Goal: Task Accomplishment & Management: Manage account settings

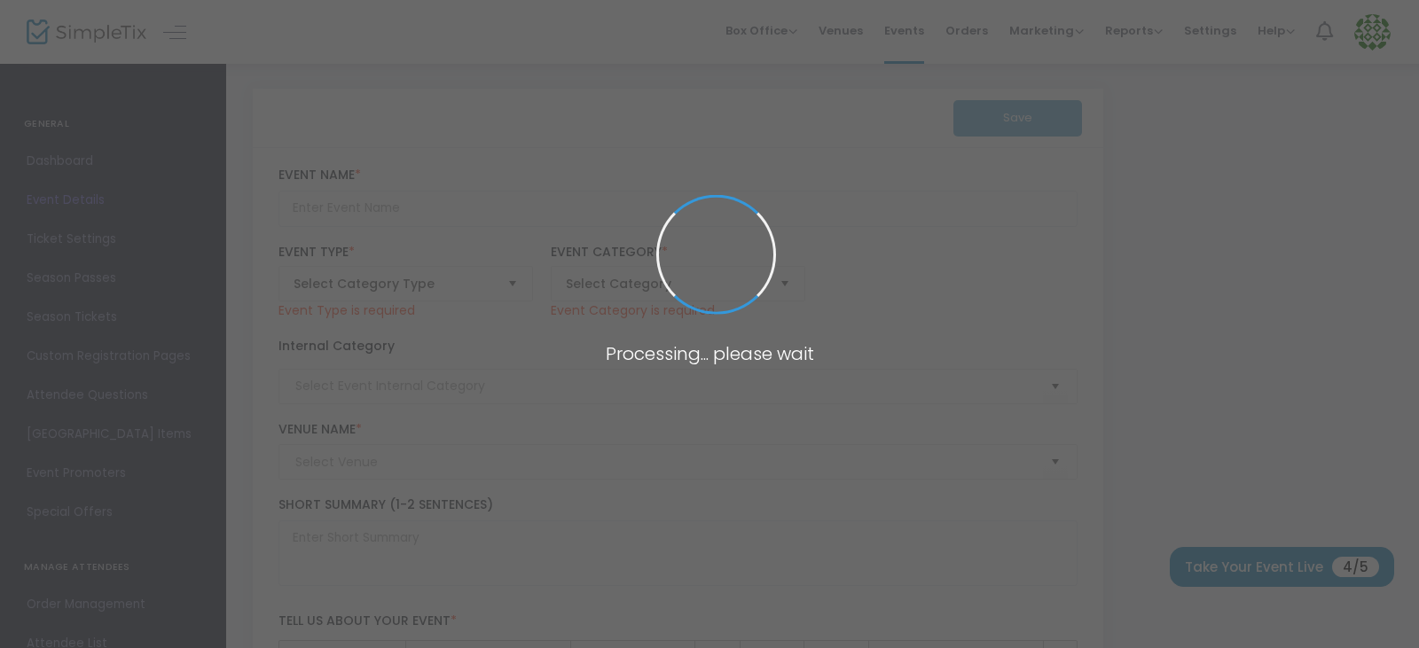
type input "Danielle's 12th annual Pink & Black Survivor Celebration"
type textarea "Welcome to the 12th annual Pink & Black Survivor Celebration presented by Danie…"
type input "Buy Tickets"
type input "Events By Shelia"
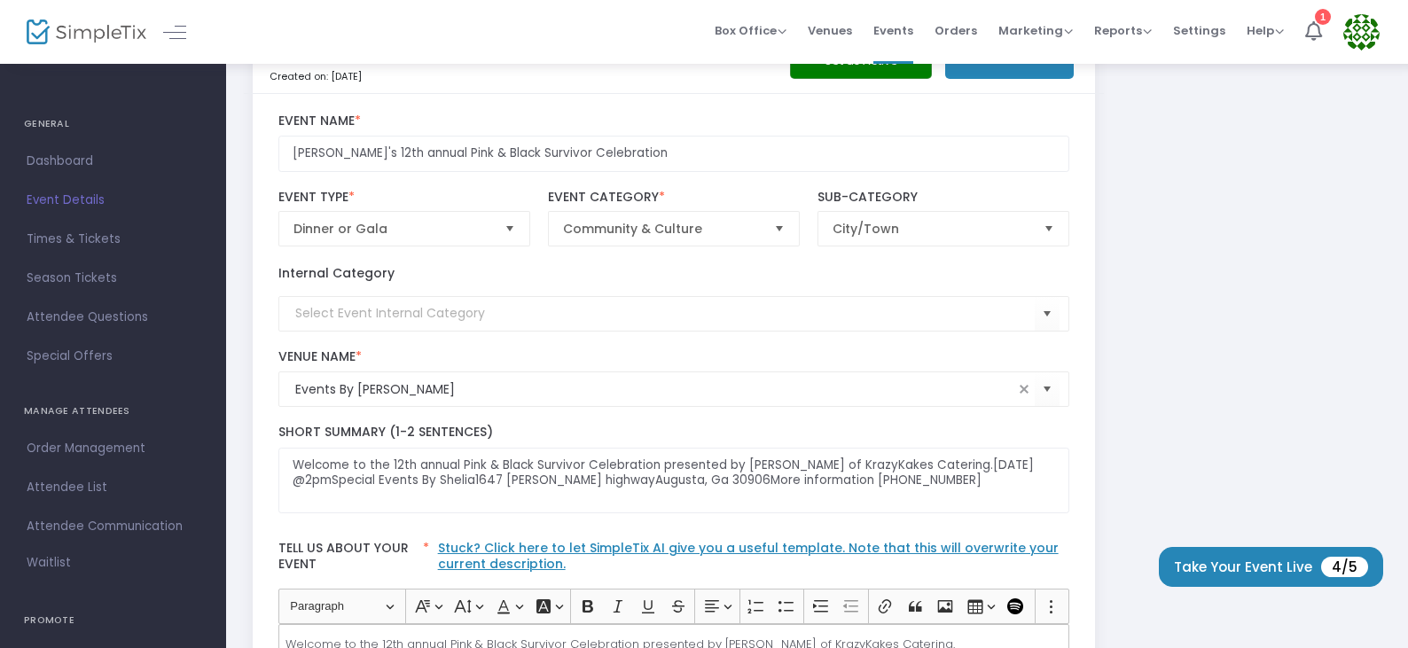
scroll to position [89, 0]
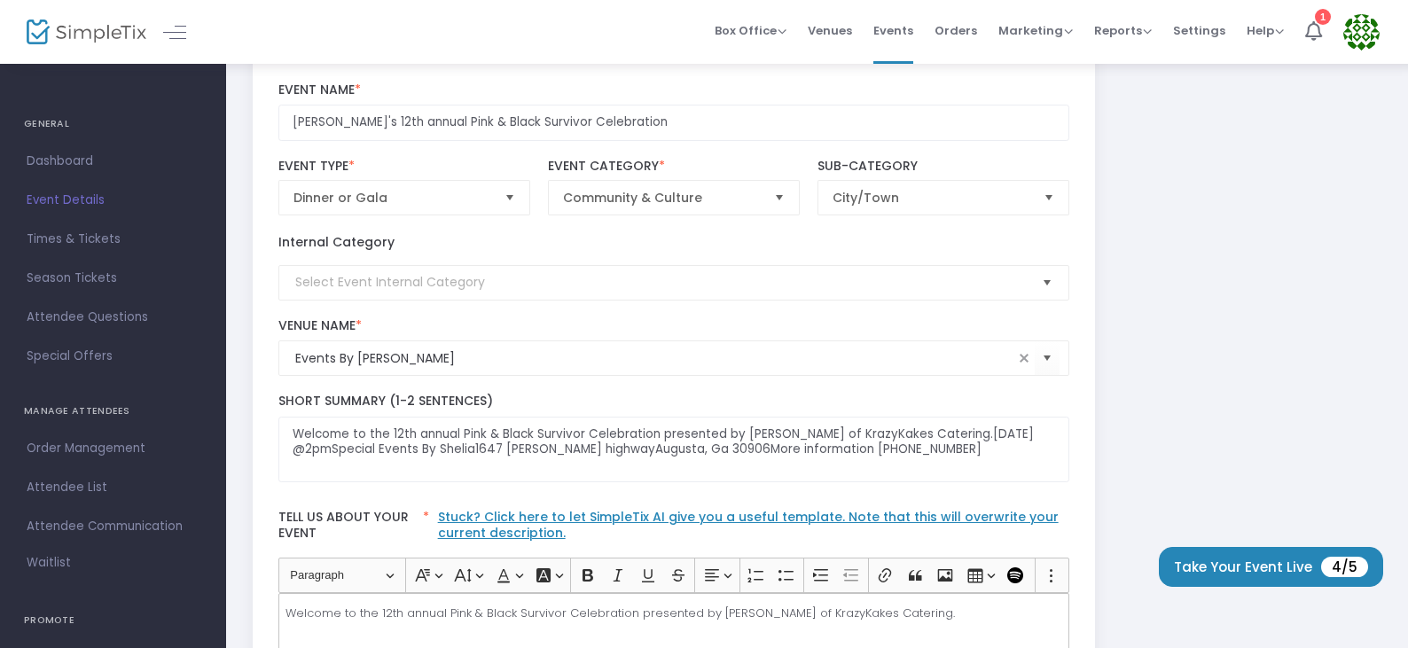
click at [1050, 285] on span "Select" at bounding box center [1047, 282] width 29 height 29
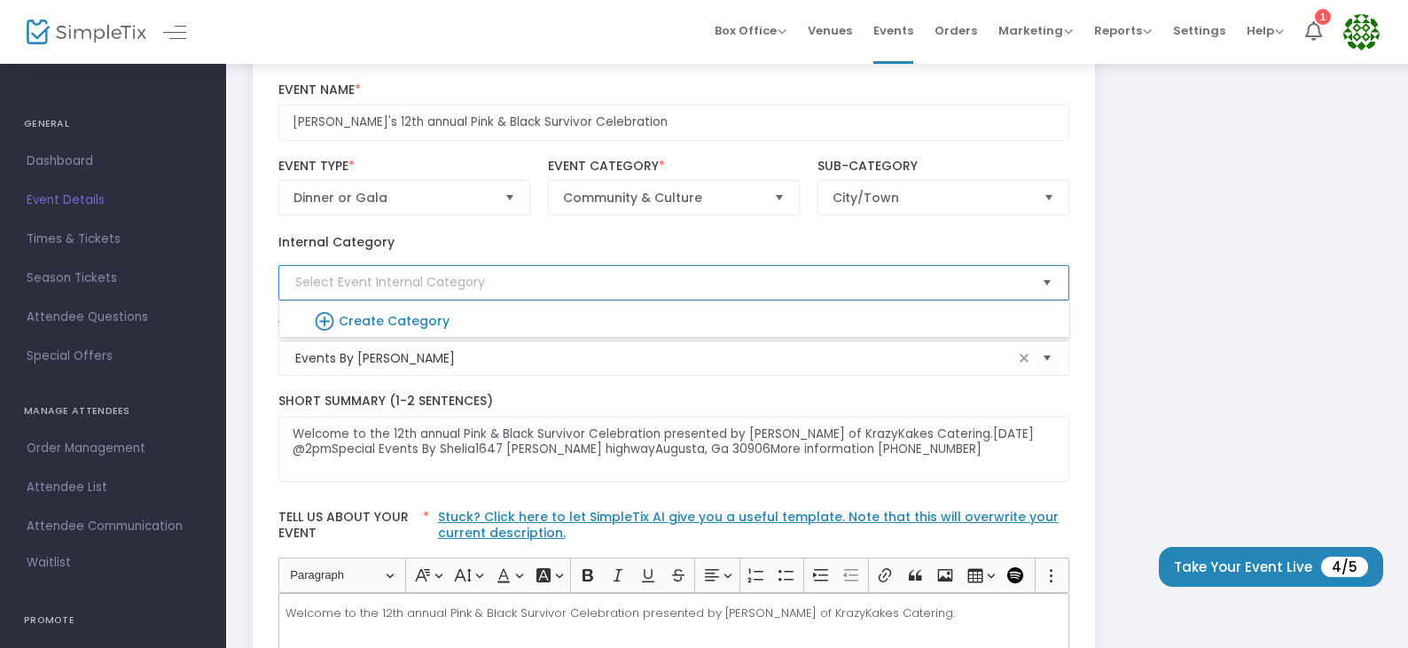
click at [1050, 285] on span "Select" at bounding box center [1047, 282] width 29 height 29
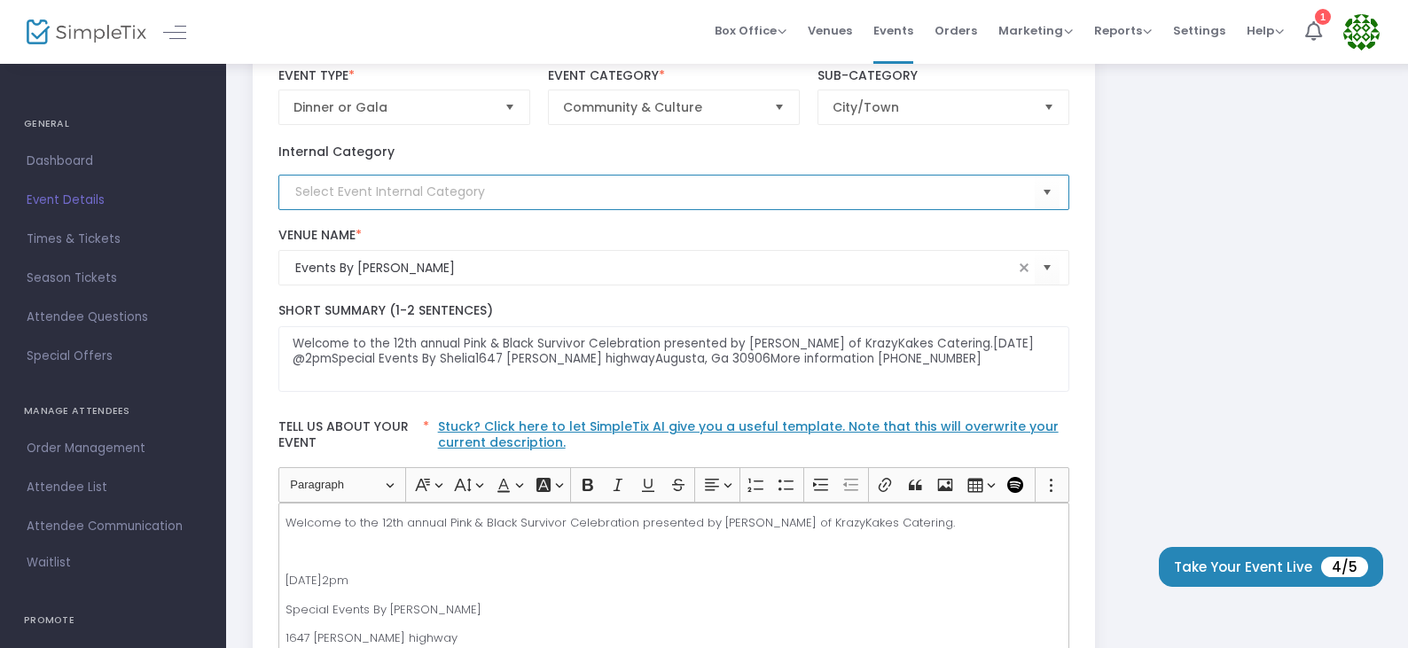
scroll to position [266, 0]
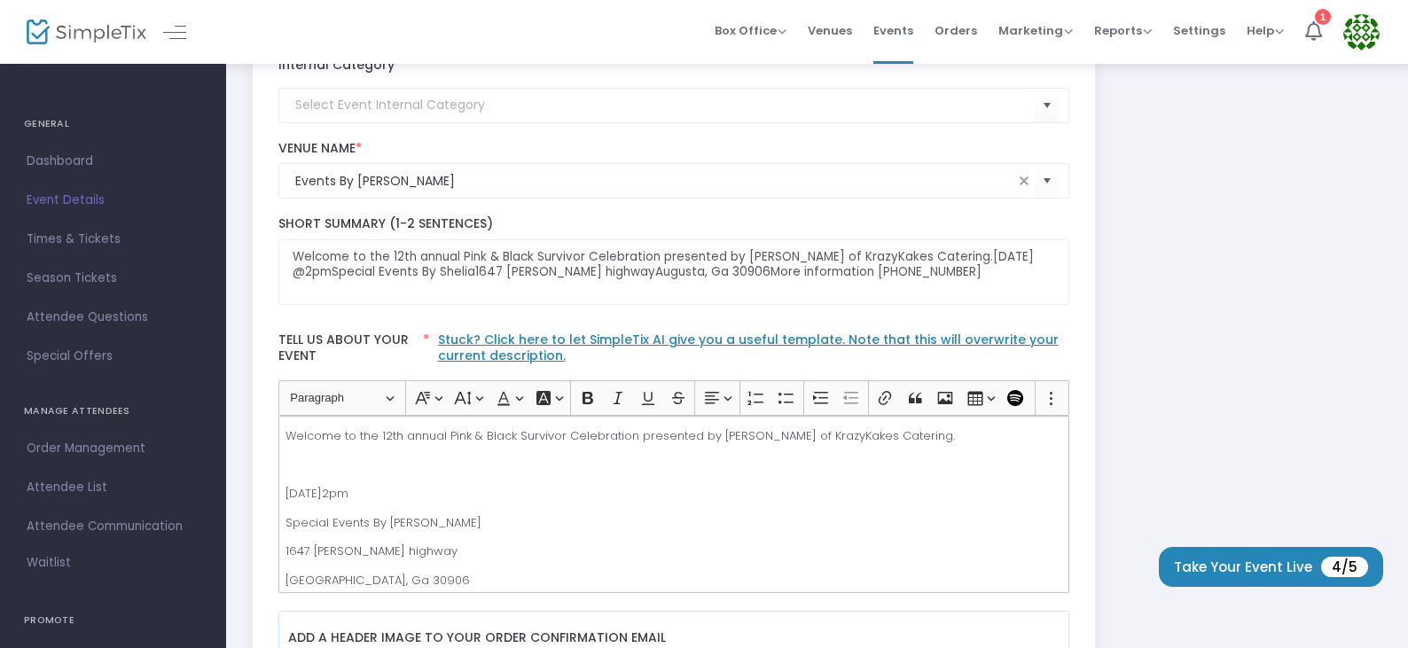
click at [638, 342] on link "Stuck? Click here to let SimpleTix AI give you a useful template. Note that thi…" at bounding box center [748, 348] width 621 height 34
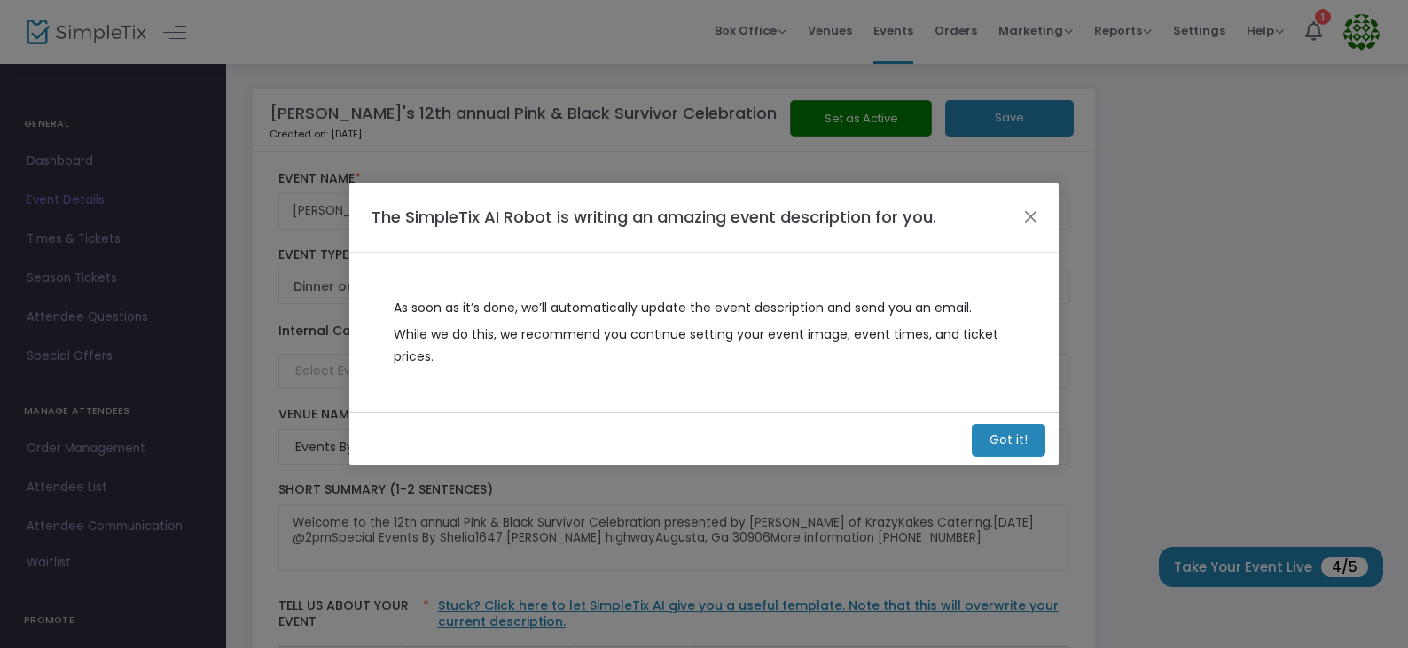
scroll to position [0, 0]
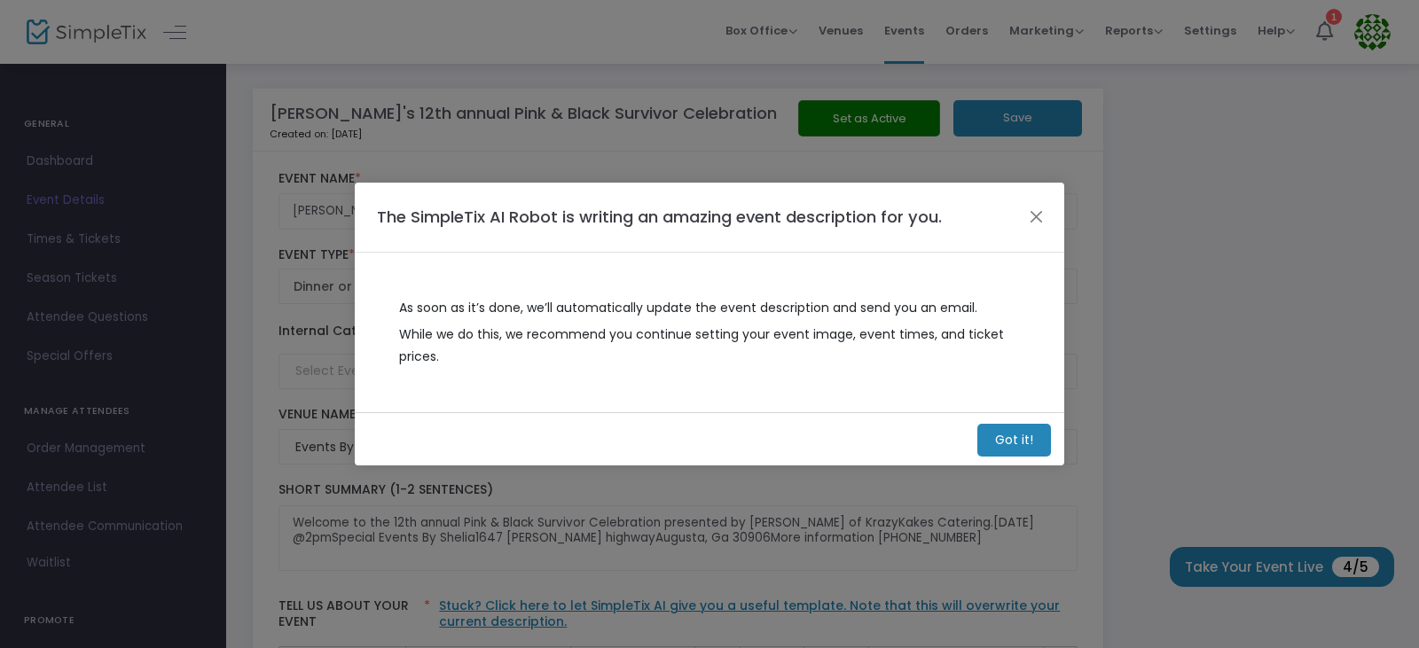
click at [1017, 447] on m-button "Got it!" at bounding box center [1014, 440] width 74 height 33
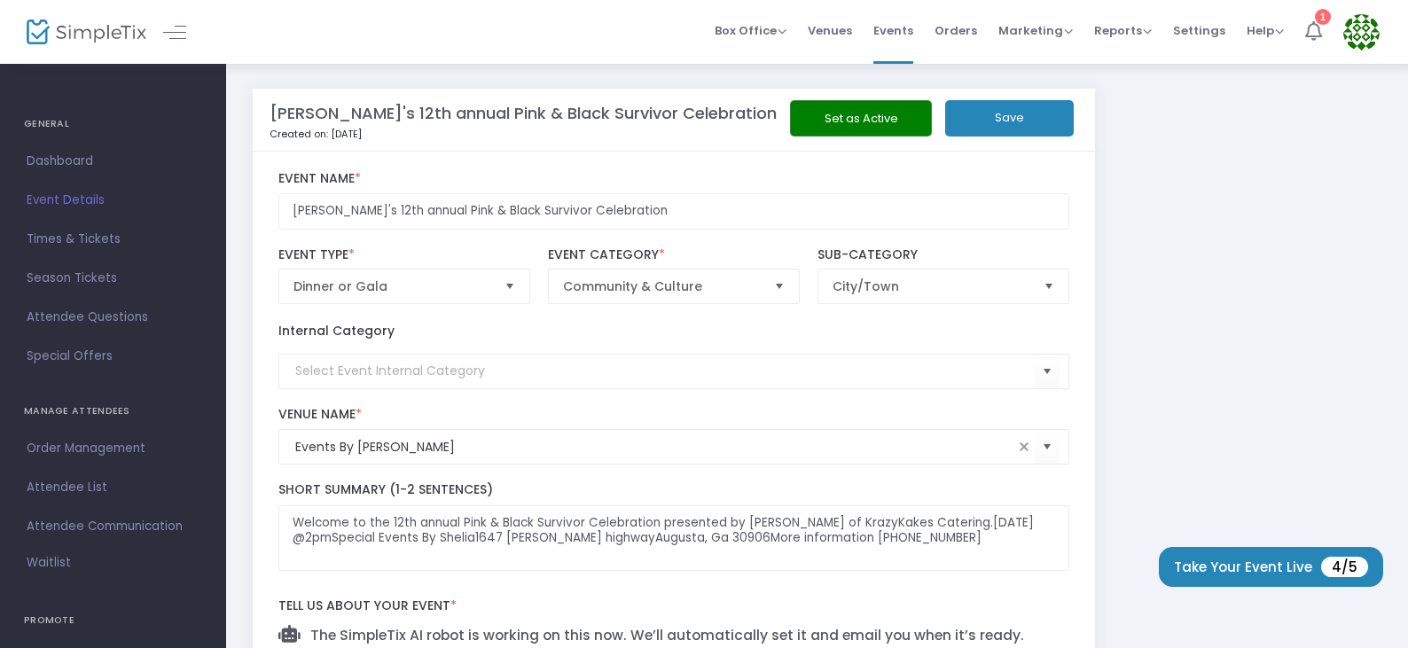
click at [1318, 27] on icon at bounding box center [1314, 31] width 17 height 20
